Goal: Task Accomplishment & Management: Manage account settings

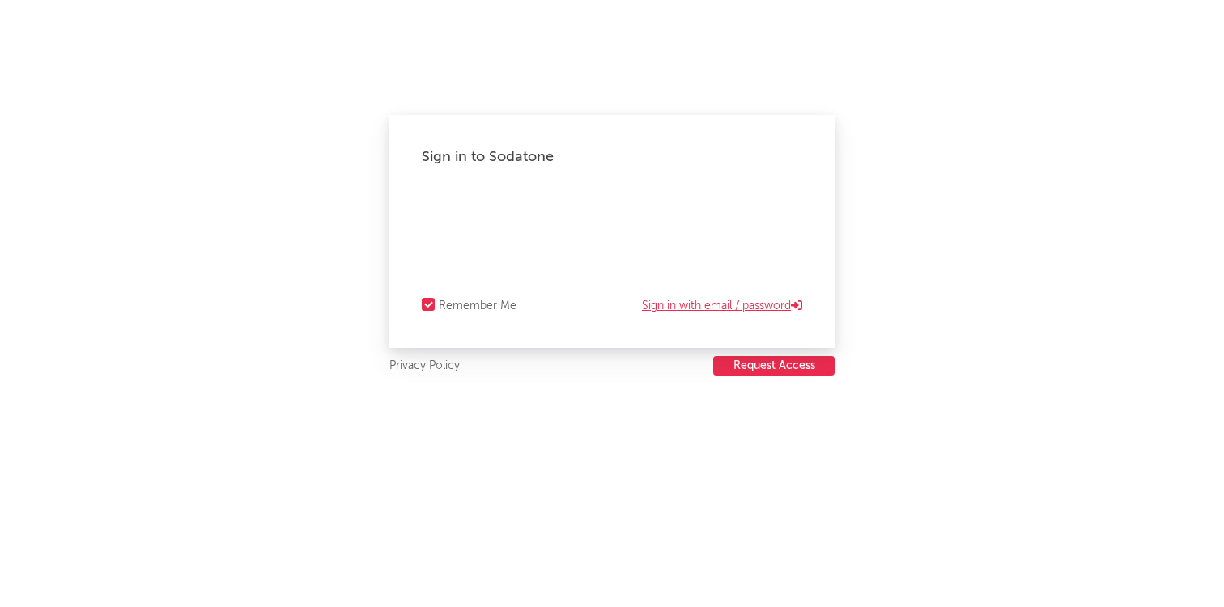
click at [700, 306] on link "Sign in with email / password" at bounding box center [722, 305] width 160 height 19
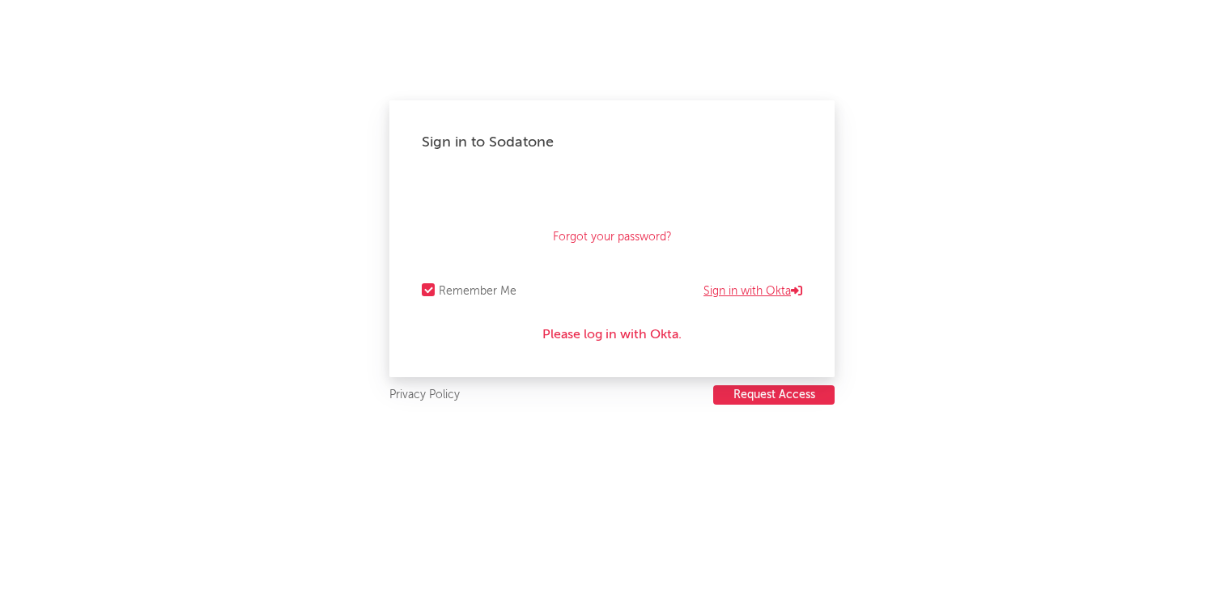
click at [726, 288] on link "Sign in with Okta" at bounding box center [753, 291] width 99 height 19
